Goal: Communication & Community: Answer question/provide support

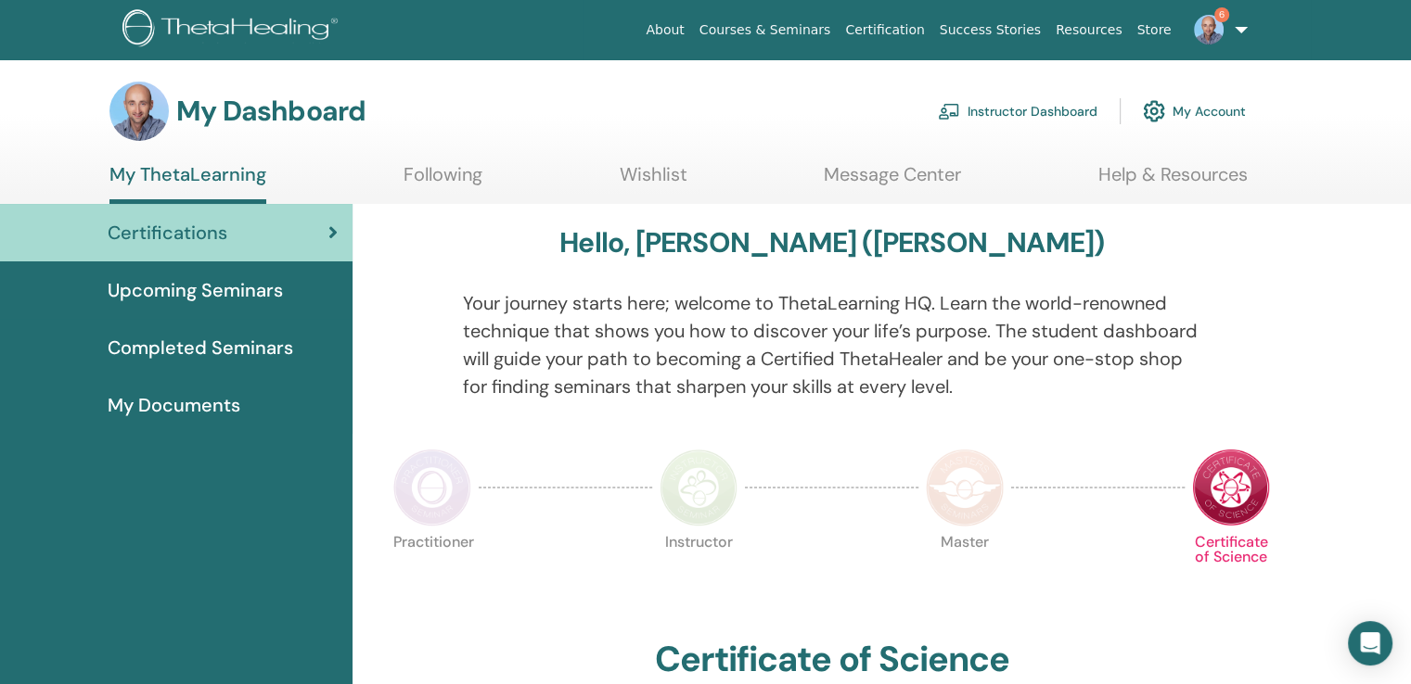
click at [1039, 112] on link "Instructor Dashboard" at bounding box center [1018, 111] width 160 height 41
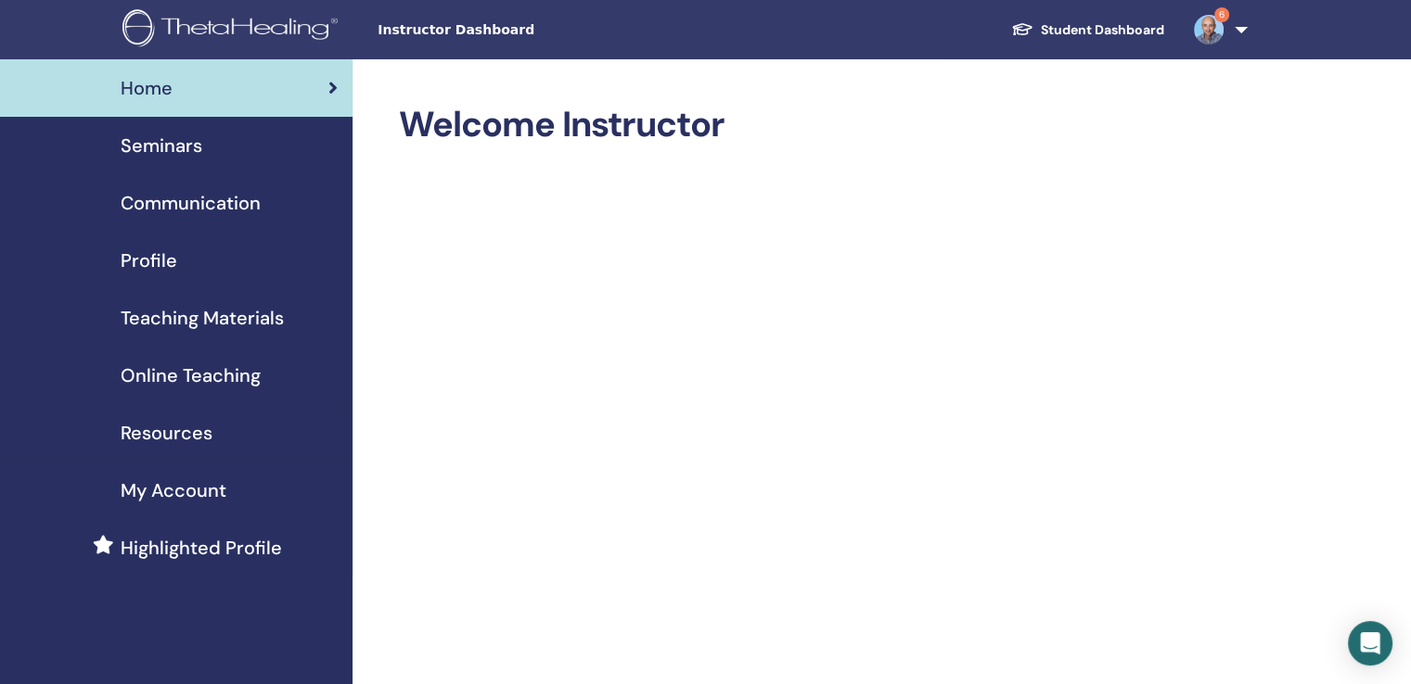
click at [181, 146] on span "Seminars" at bounding box center [162, 146] width 82 height 28
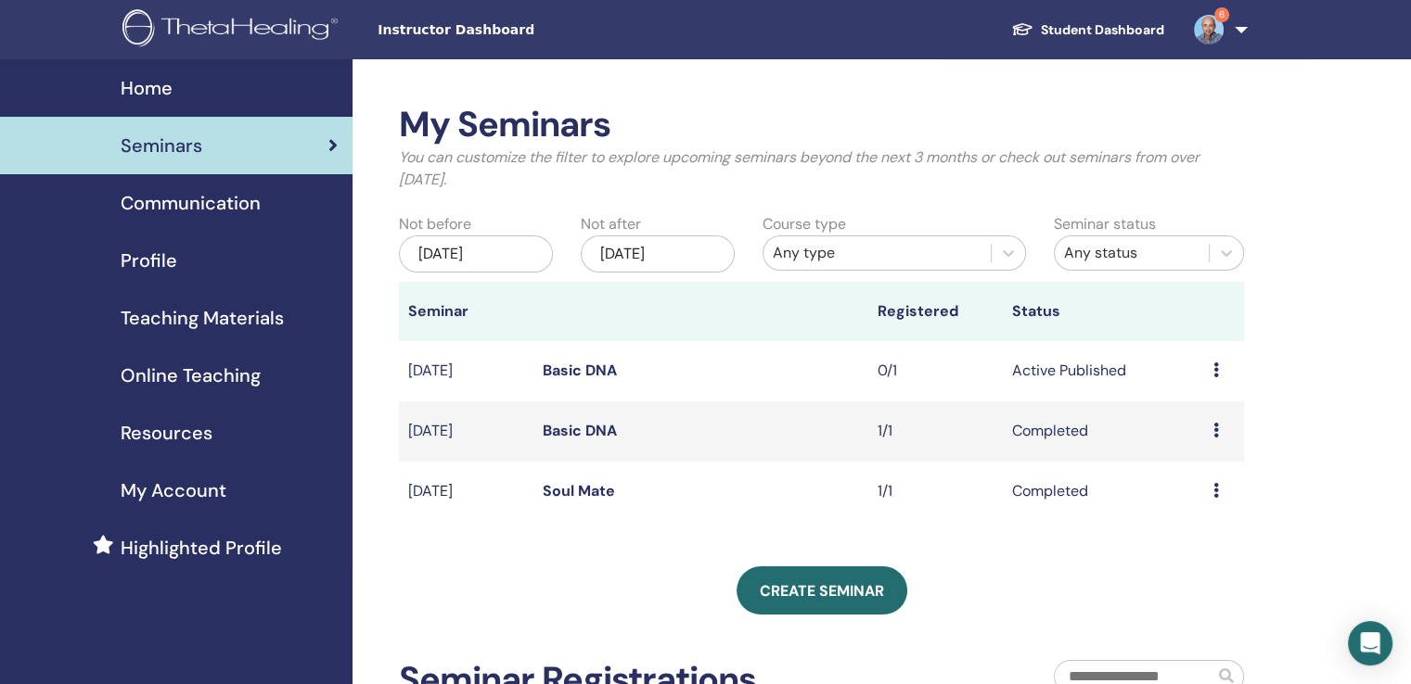
click at [1214, 373] on icon at bounding box center [1216, 370] width 6 height 15
click at [1193, 389] on link "Preview" at bounding box center [1192, 386] width 53 height 19
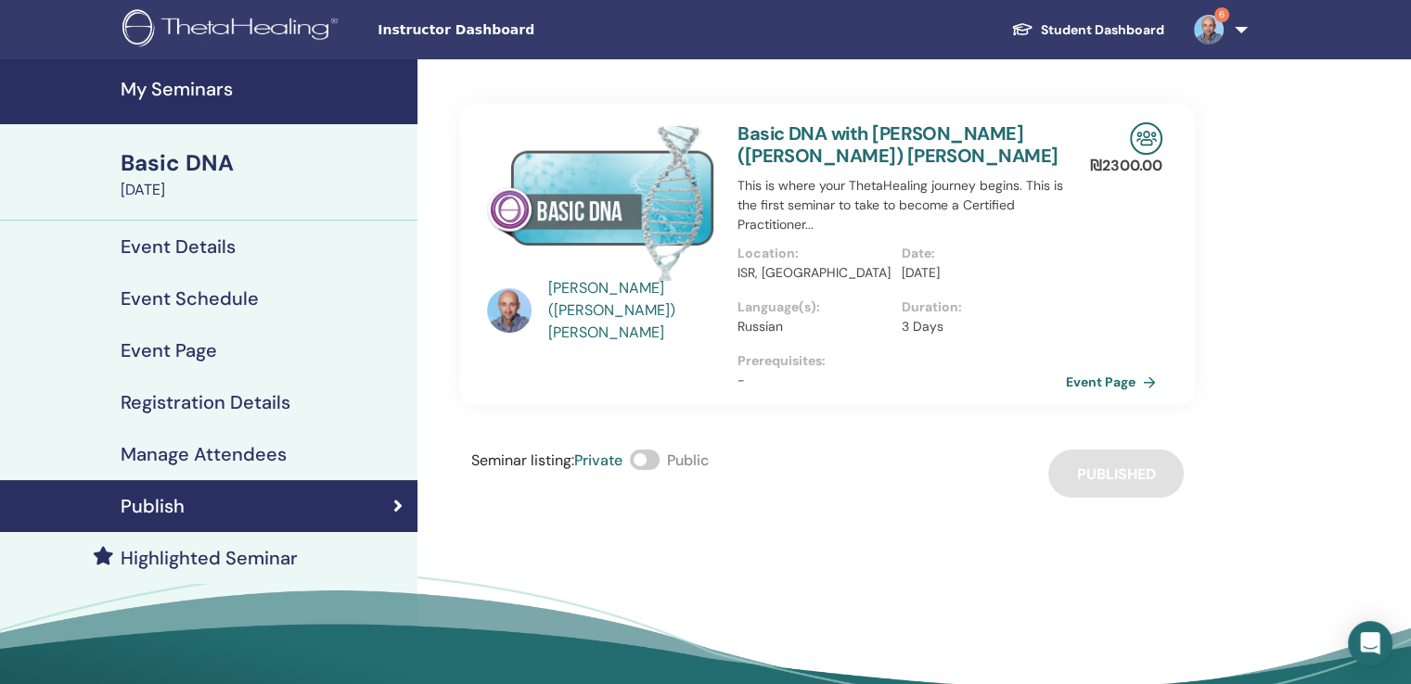
click at [219, 399] on h4 "Registration Details" at bounding box center [206, 402] width 170 height 22
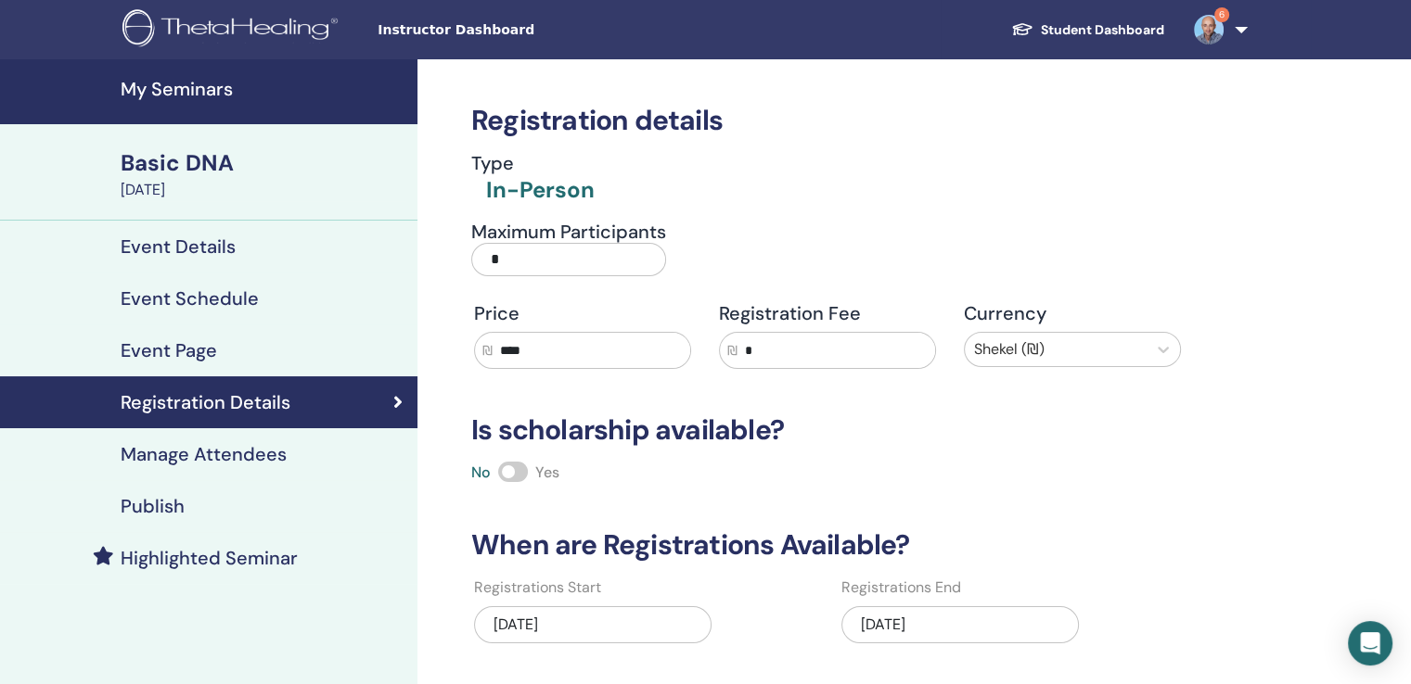
click at [211, 453] on h4 "Manage Attendees" at bounding box center [204, 454] width 166 height 22
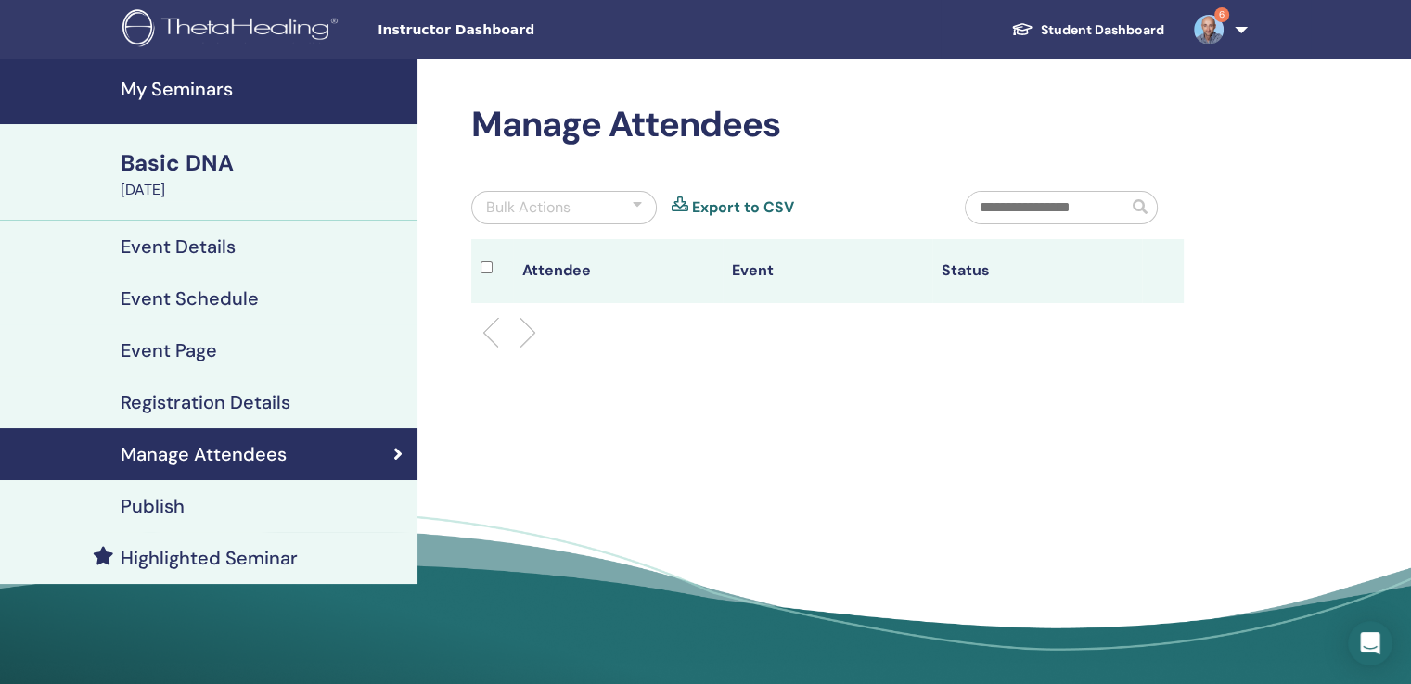
click at [189, 168] on div "Basic DNA" at bounding box center [264, 163] width 286 height 32
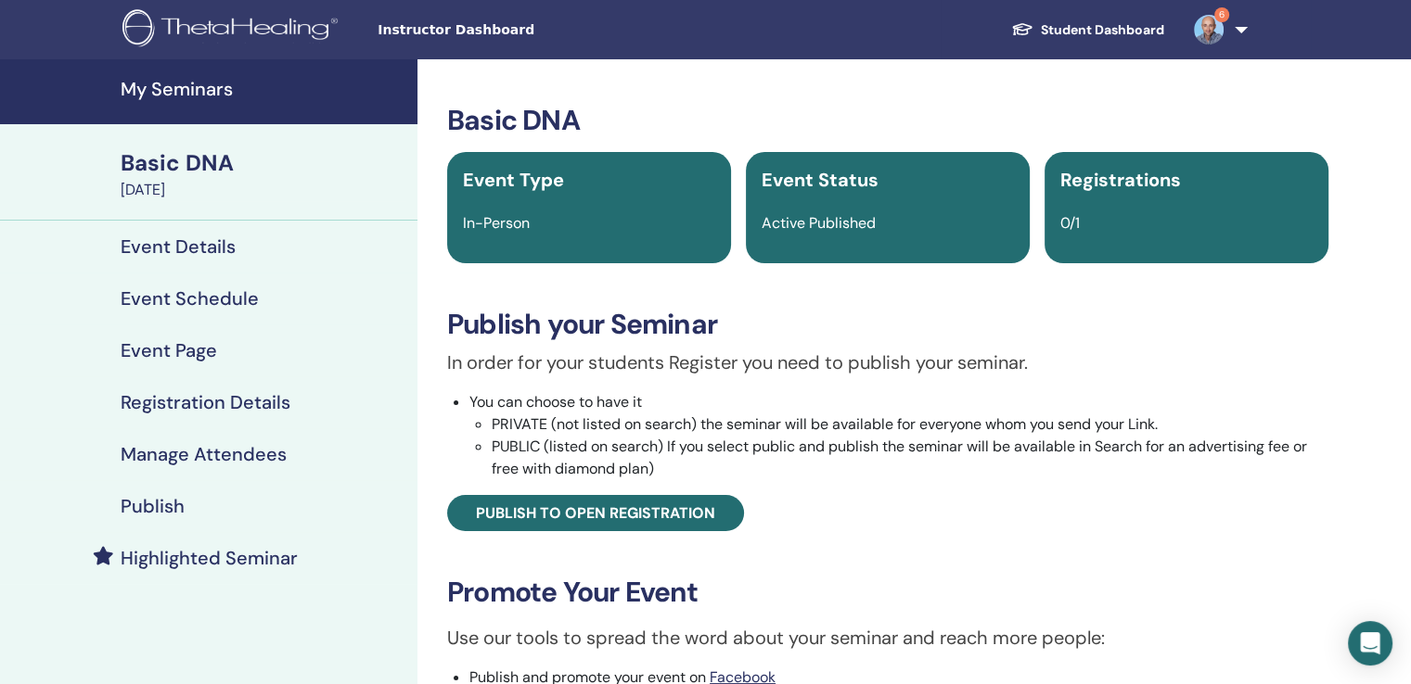
click at [207, 90] on h4 "My Seminars" at bounding box center [264, 89] width 286 height 22
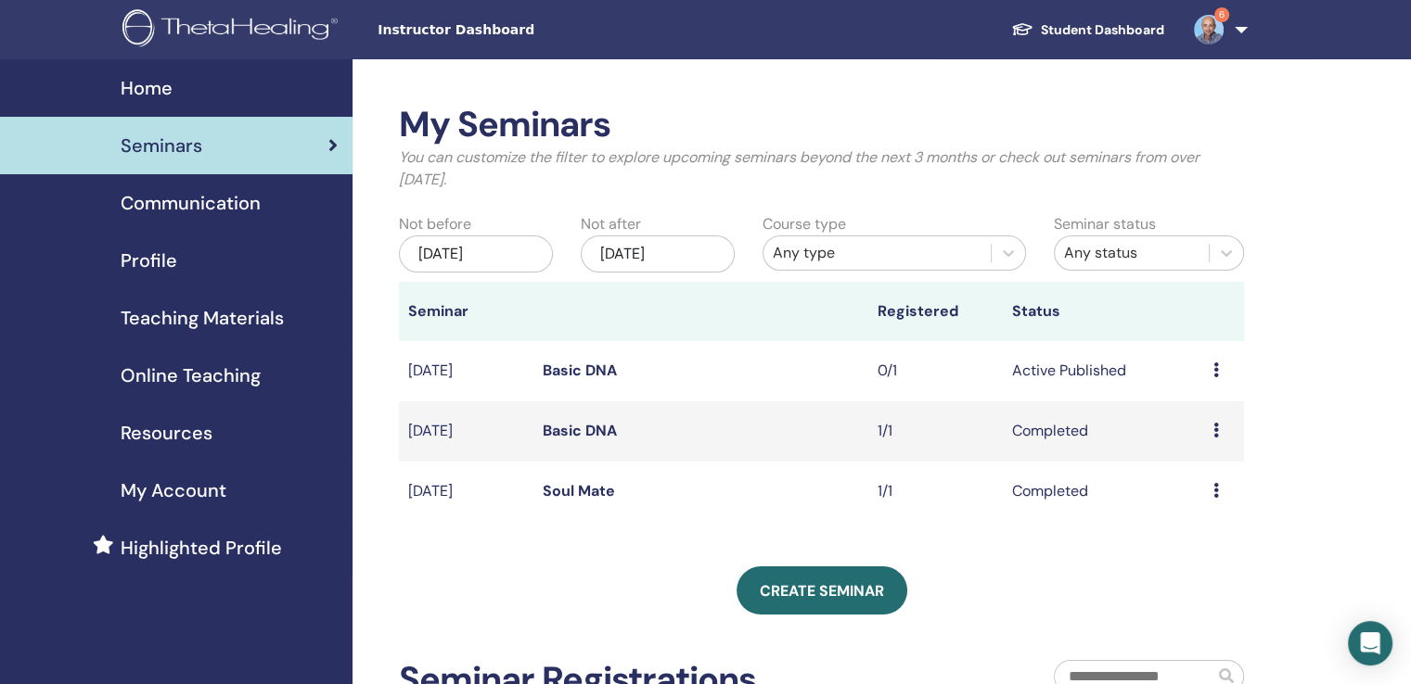
click at [1214, 371] on icon at bounding box center [1216, 370] width 6 height 15
click at [1198, 444] on link "Attendees" at bounding box center [1201, 441] width 70 height 19
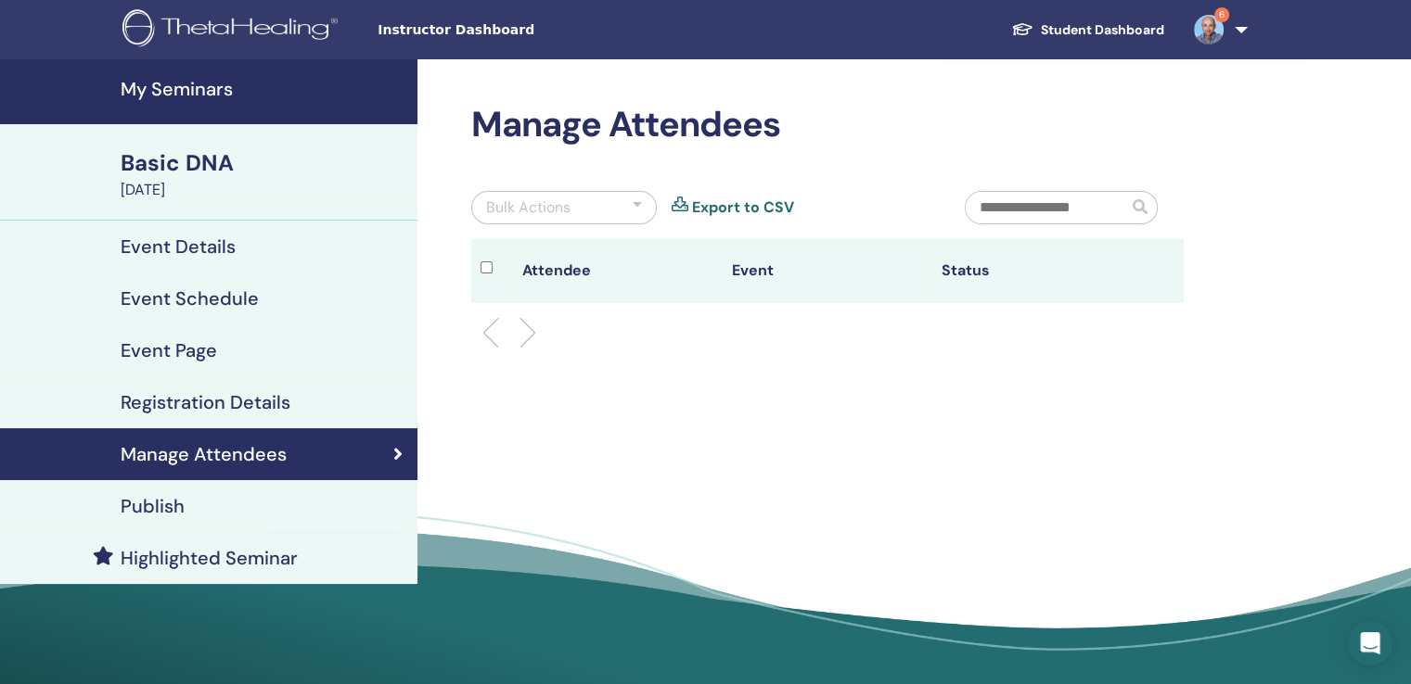
click at [530, 331] on li at bounding box center [520, 333] width 32 height 32
click at [200, 89] on h4 "My Seminars" at bounding box center [264, 89] width 286 height 22
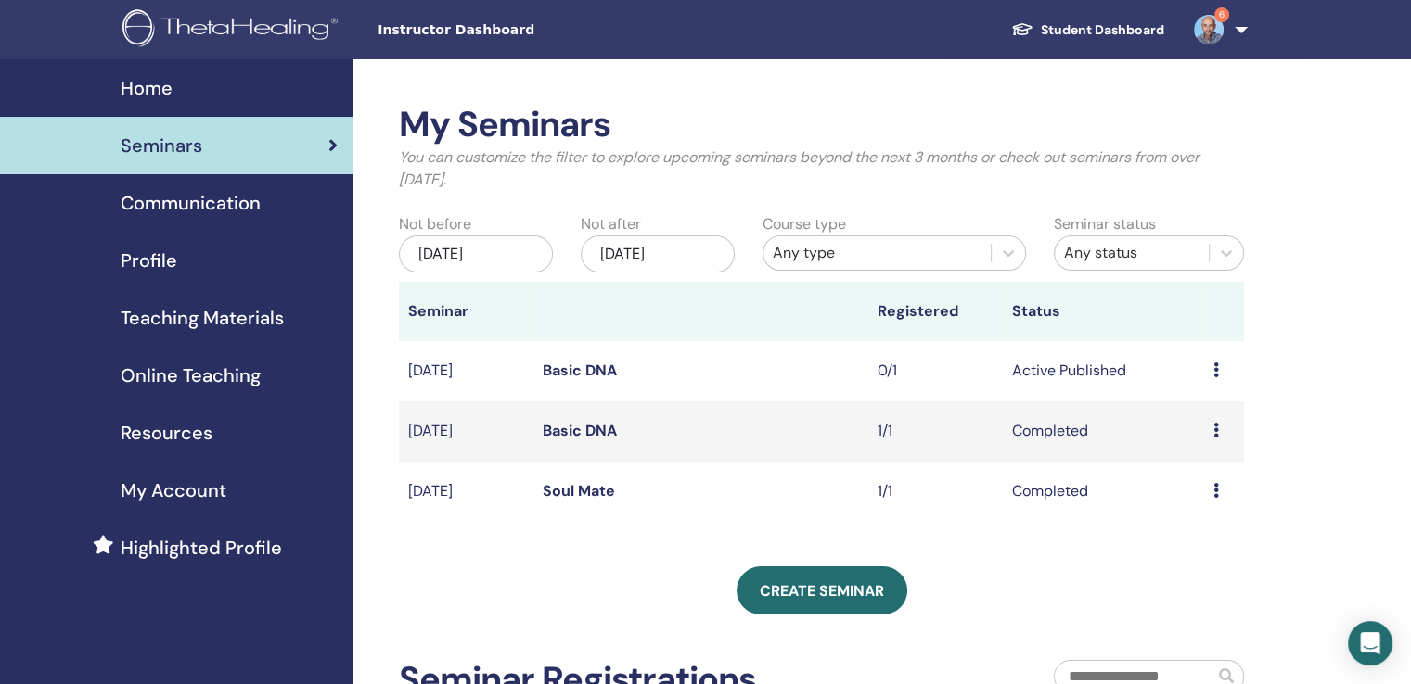
click at [567, 372] on link "Basic DNA" at bounding box center [580, 370] width 74 height 19
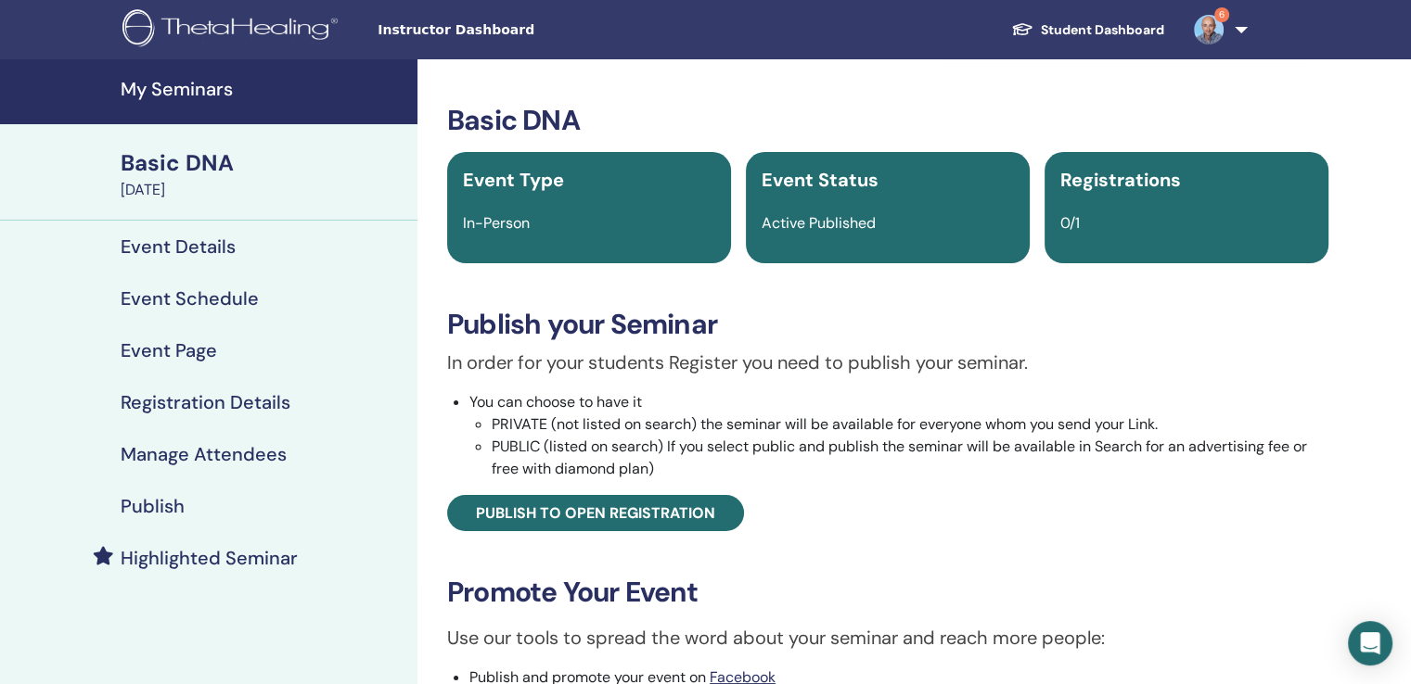
click at [1238, 28] on link "6" at bounding box center [1217, 29] width 76 height 59
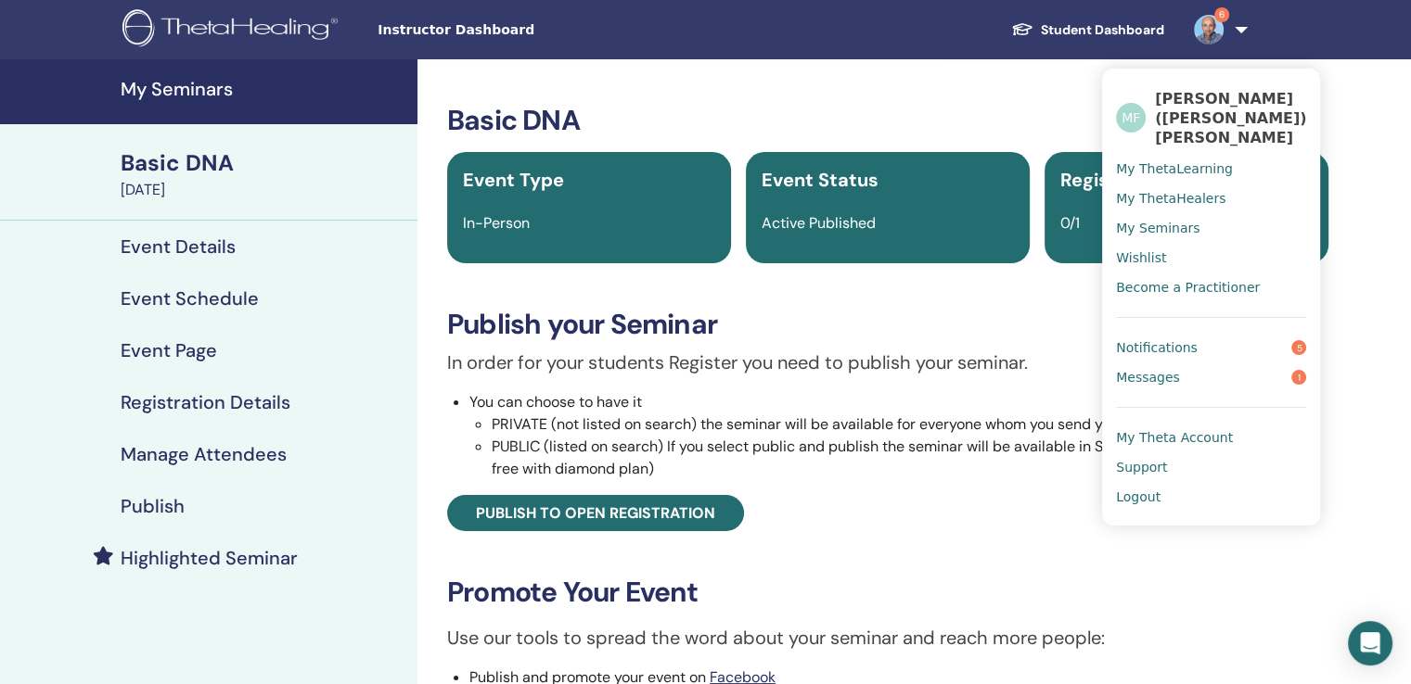
click at [1147, 339] on span "Notifications" at bounding box center [1157, 347] width 82 height 17
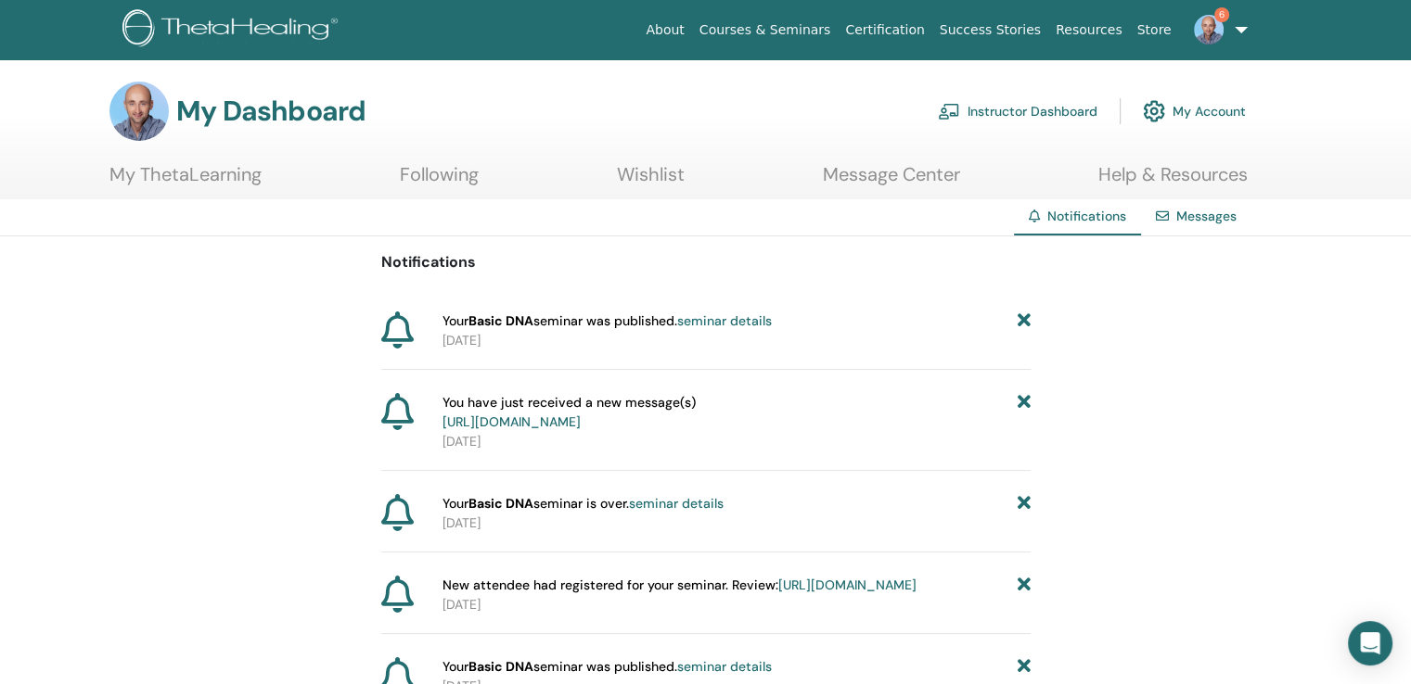
click at [581, 421] on link "[URL][DOMAIN_NAME]" at bounding box center [511, 422] width 138 height 17
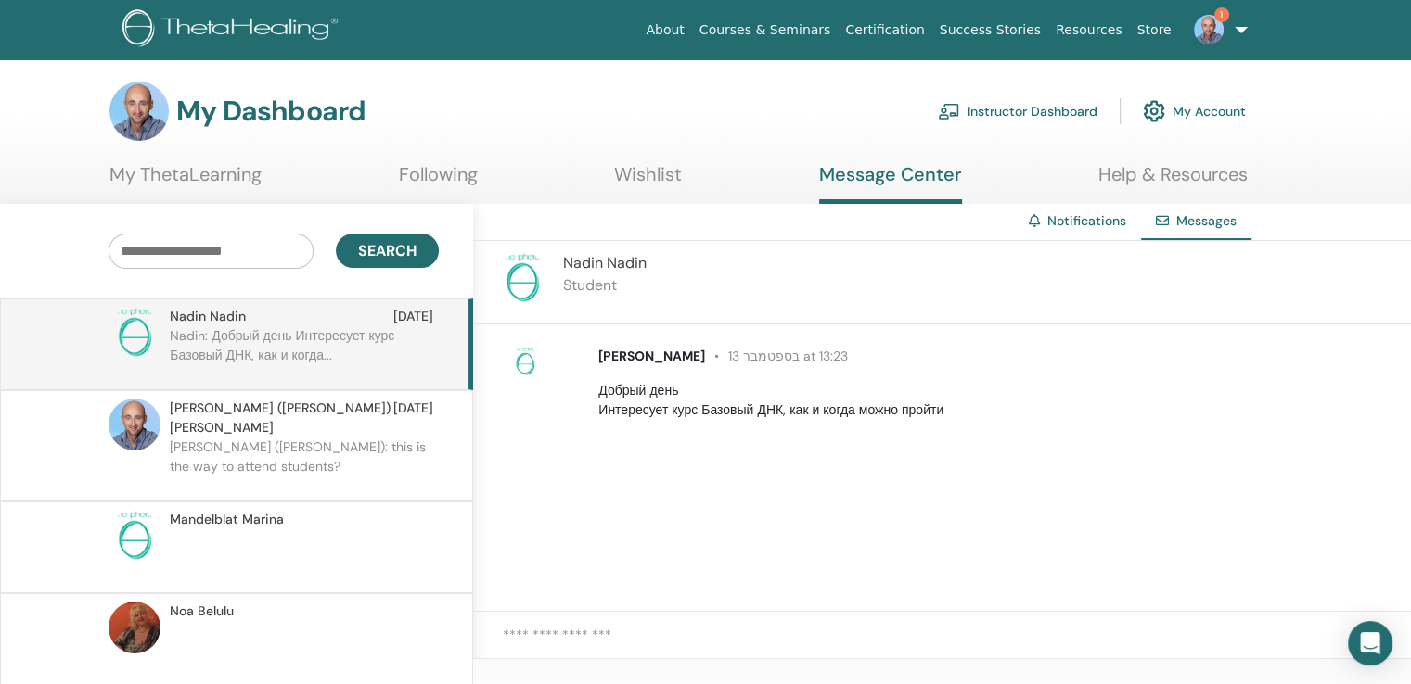
click at [276, 340] on p "Nadin: Добрый день Интересует курс Базовый ДНК, как и когда..." at bounding box center [304, 354] width 269 height 56
click at [223, 510] on span "[PERSON_NAME]" at bounding box center [227, 519] width 114 height 19
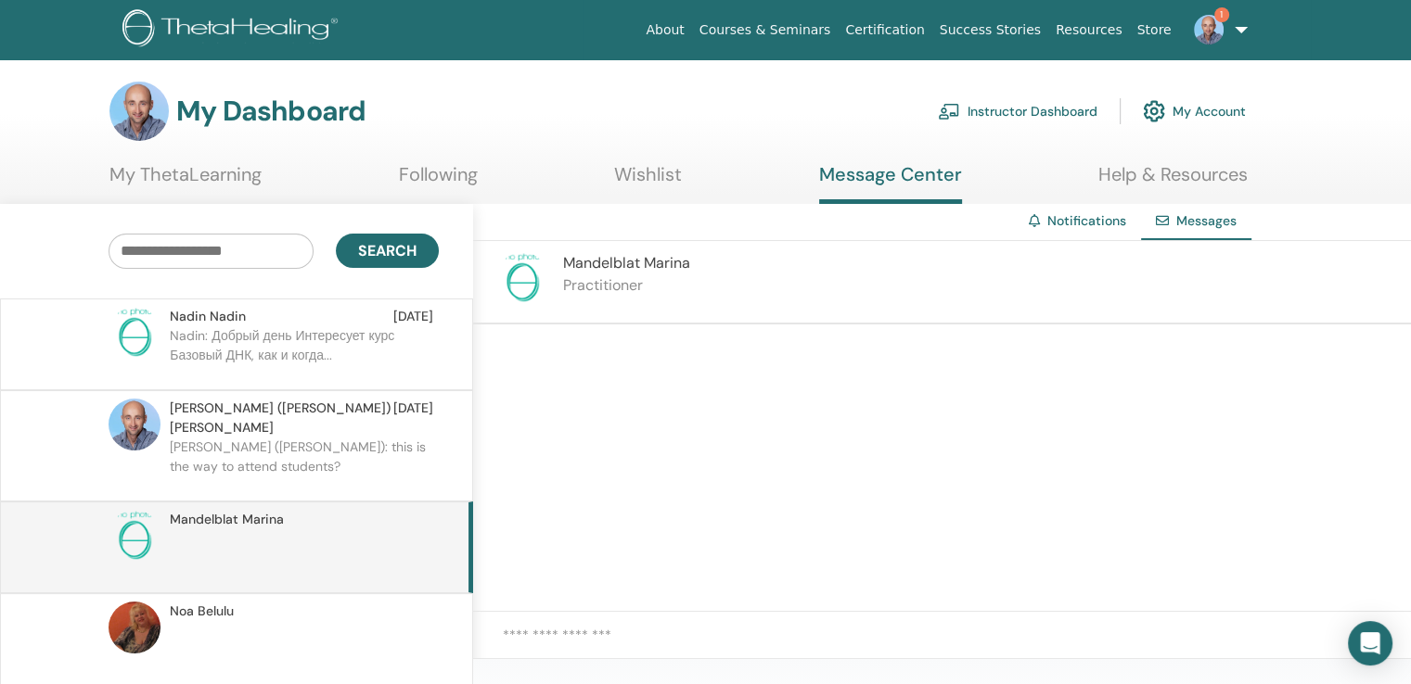
click at [214, 621] on p at bounding box center [304, 649] width 269 height 56
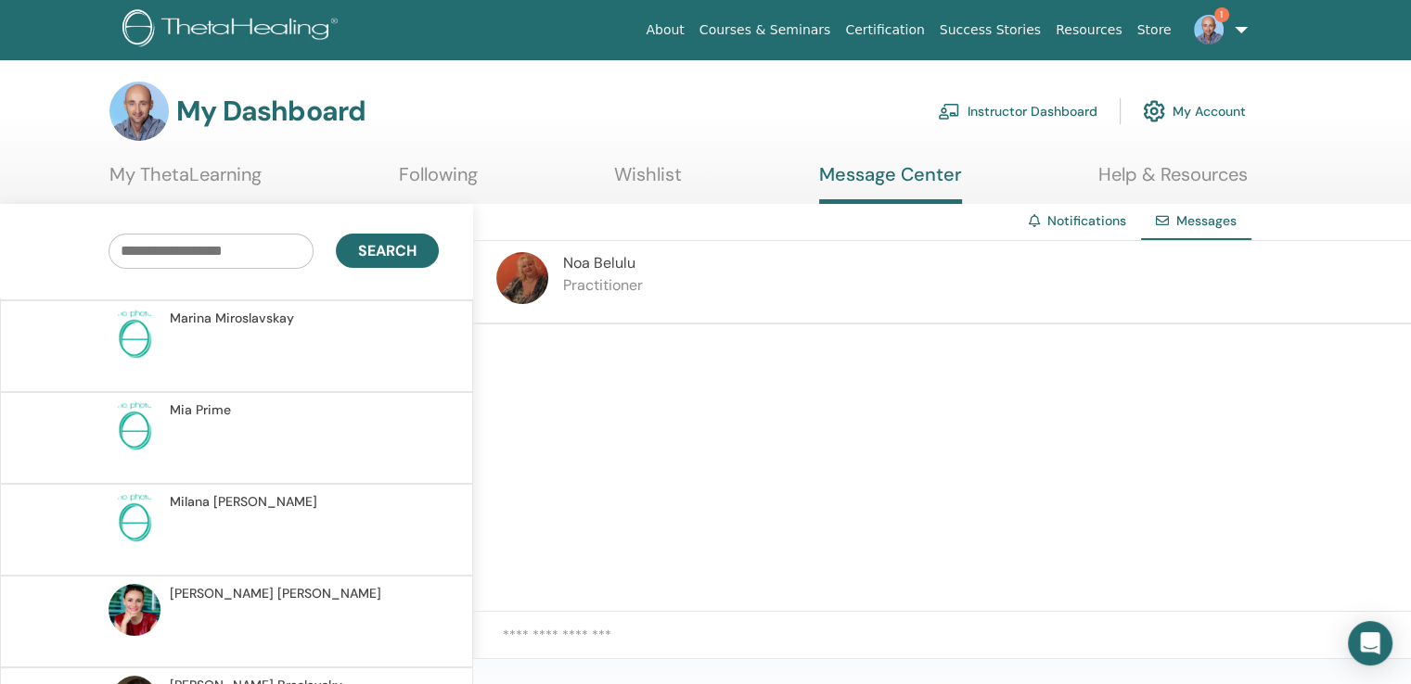
scroll to position [663, 0]
click at [283, 581] on span "[PERSON_NAME]" at bounding box center [275, 590] width 211 height 19
